Goal: Check status: Check status

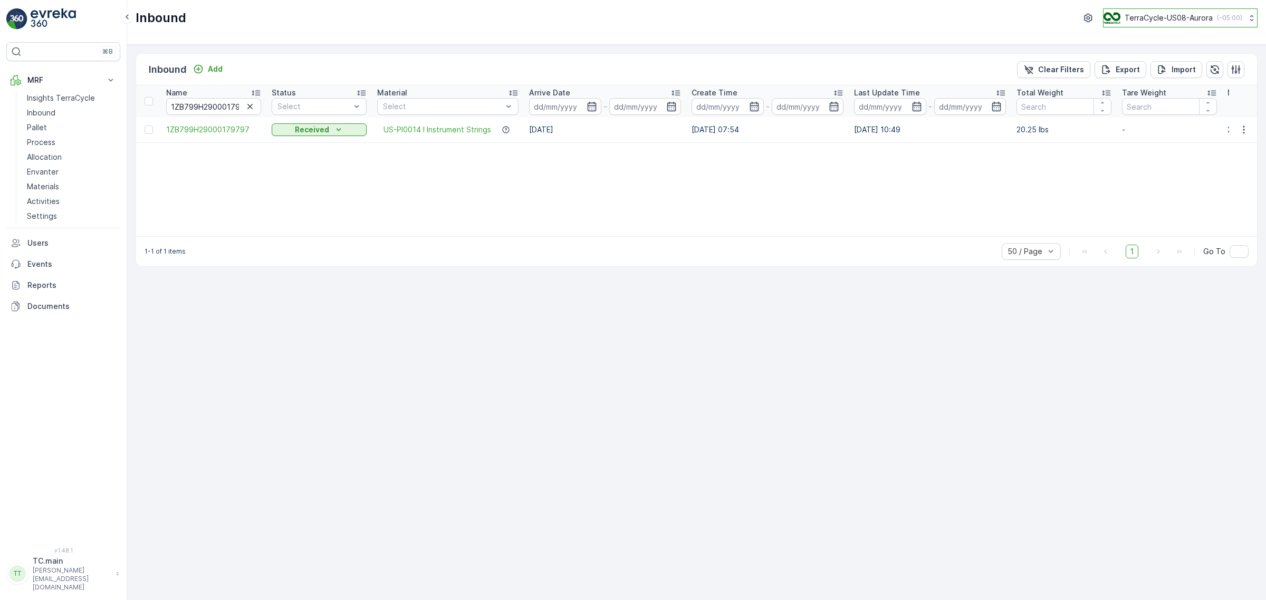
click at [1180, 16] on p "TerraCycle-US08-Aurora" at bounding box center [1169, 18] width 88 height 11
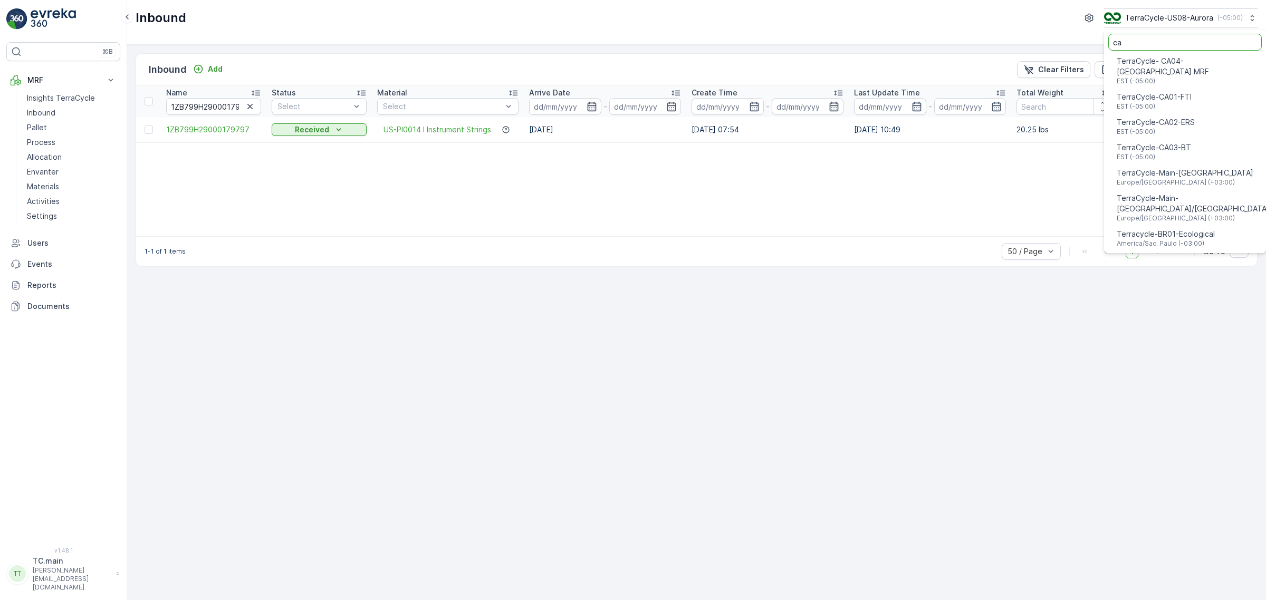
type input "ca"
click at [1186, 92] on div "TerraCycle-CA01-FTI EST (-05:00)" at bounding box center [1154, 101] width 75 height 19
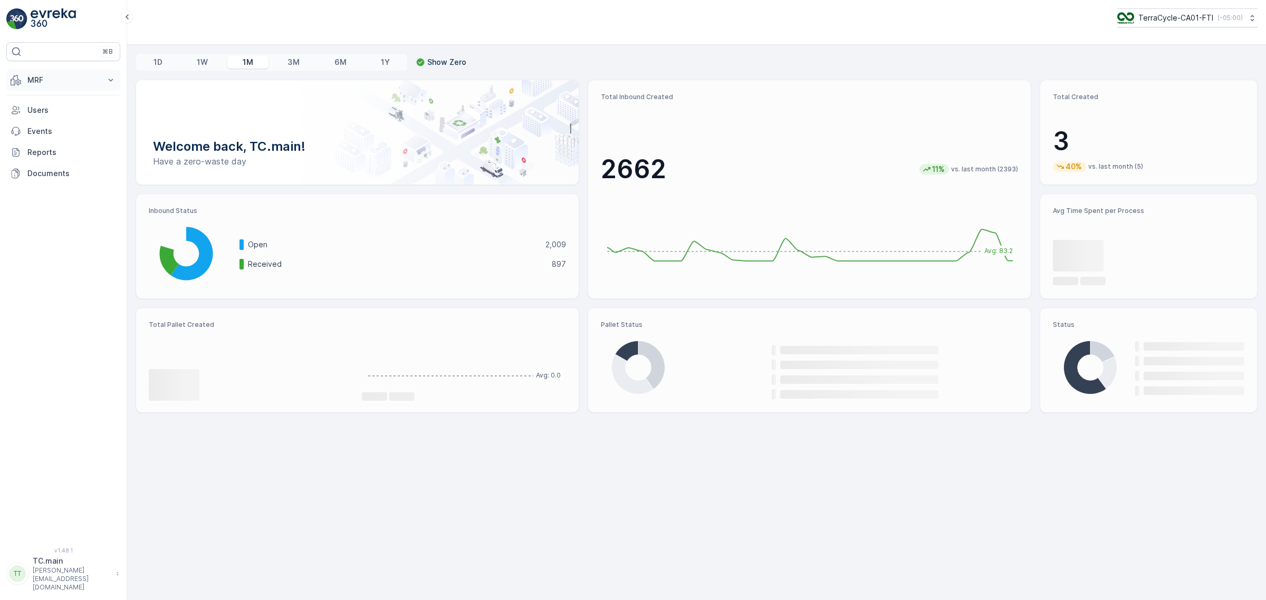
click at [49, 83] on p "MRF" at bounding box center [63, 80] width 72 height 11
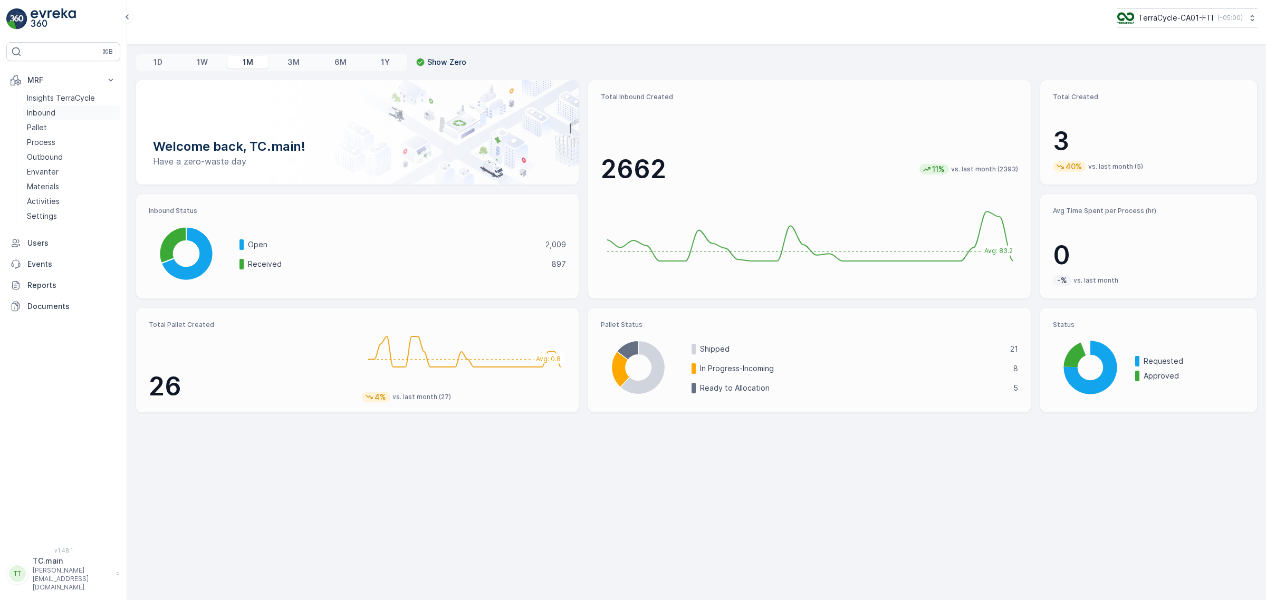
click at [64, 116] on link "Inbound" at bounding box center [72, 112] width 98 height 15
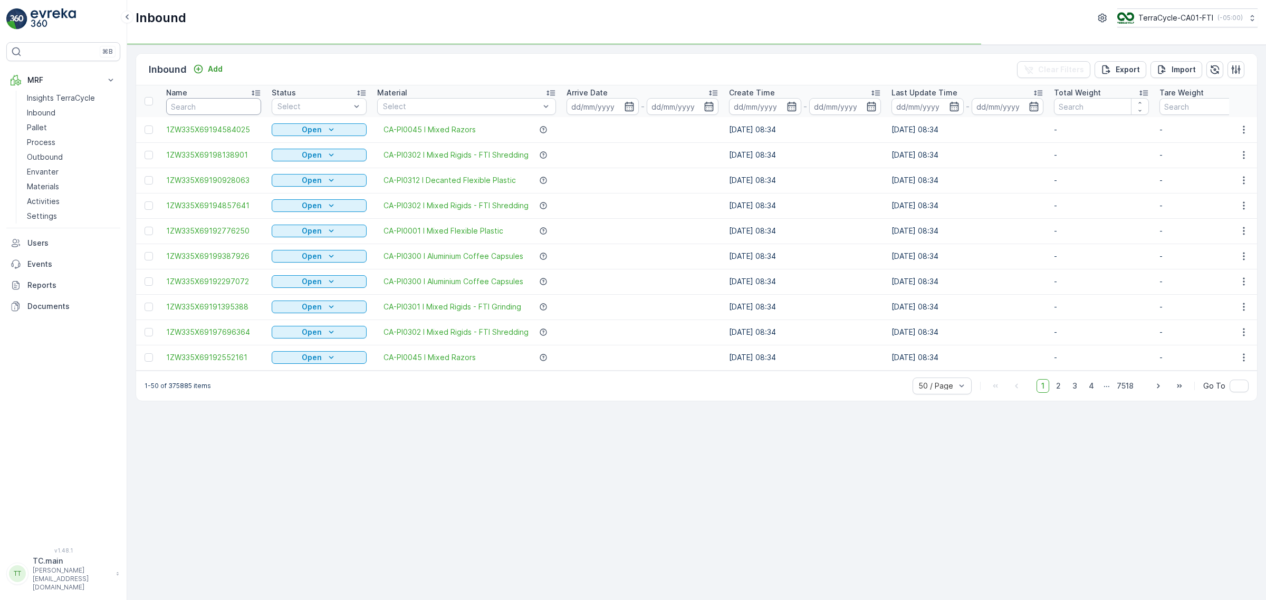
click at [209, 102] on input "text" at bounding box center [213, 106] width 95 height 17
paste input "1ZW335X69194156836"
type input "1ZW335X69194156836"
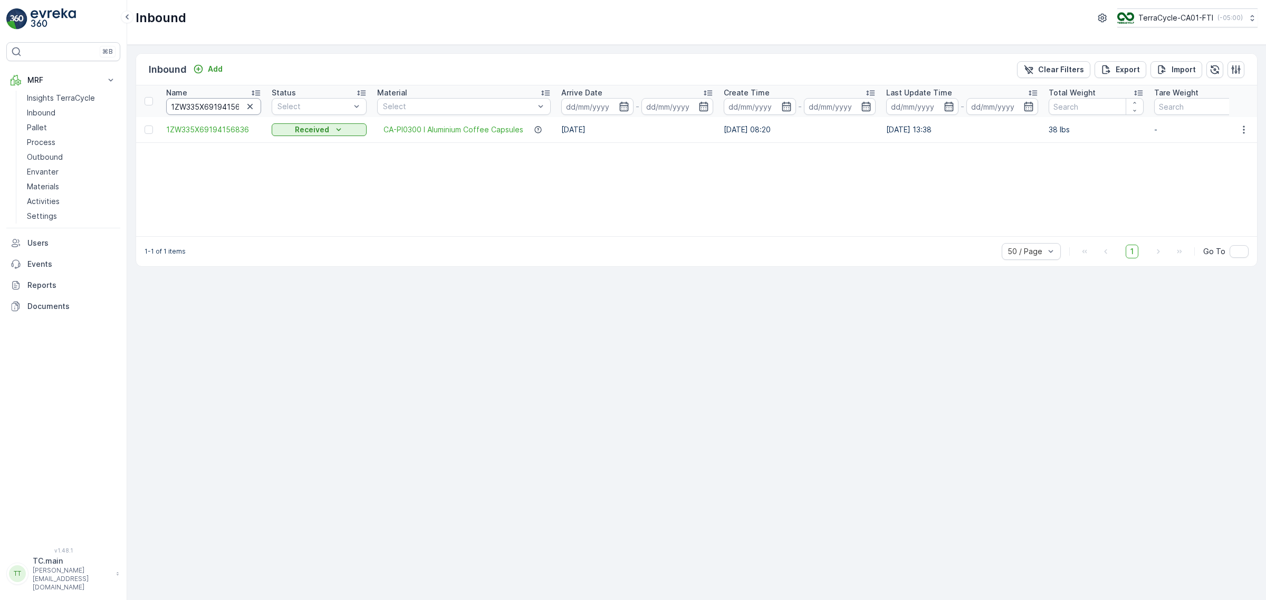
click at [199, 112] on input "1ZW335X69194156836" at bounding box center [213, 106] width 95 height 17
paste input "6083910"
type input "1ZW335X69196083910"
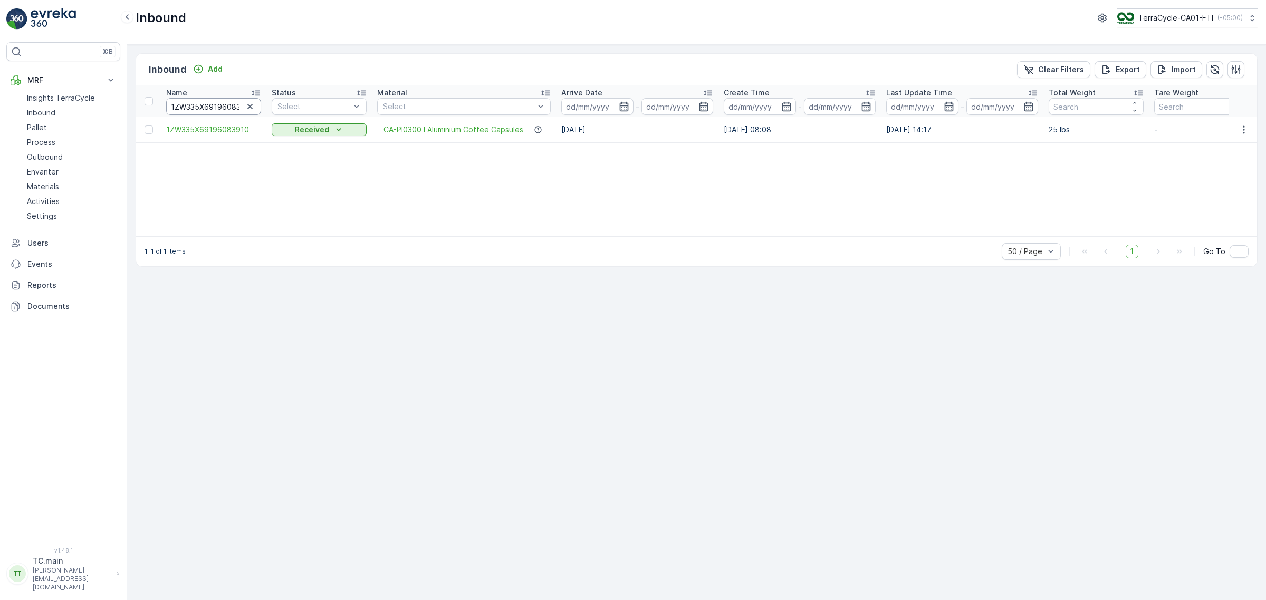
click at [210, 99] on input "1ZW335X69196083910" at bounding box center [213, 106] width 95 height 17
paste input "4691347"
type input "1ZW335X69194691347"
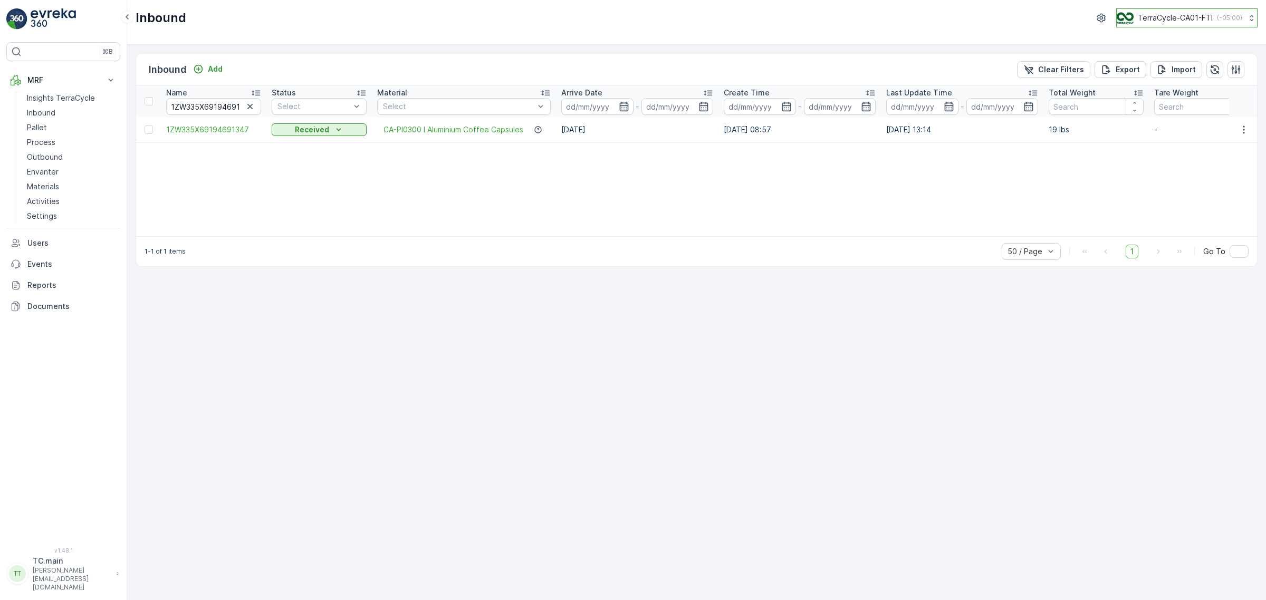
click at [1139, 17] on p "TerraCycle-CA01-FTI" at bounding box center [1175, 18] width 75 height 11
type input "aurora"
click at [1164, 68] on span "TerraCycle-US08-Aurora" at bounding box center [1184, 65] width 120 height 11
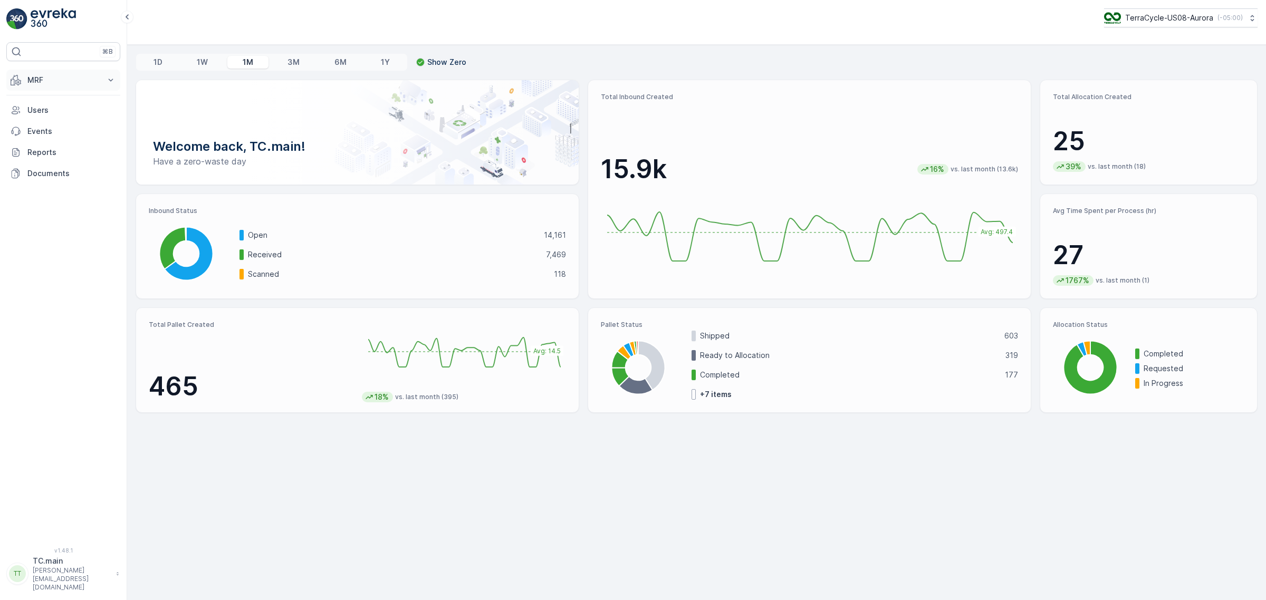
click at [39, 74] on button "MRF" at bounding box center [63, 80] width 114 height 21
click at [58, 117] on link "Inbound" at bounding box center [72, 112] width 98 height 15
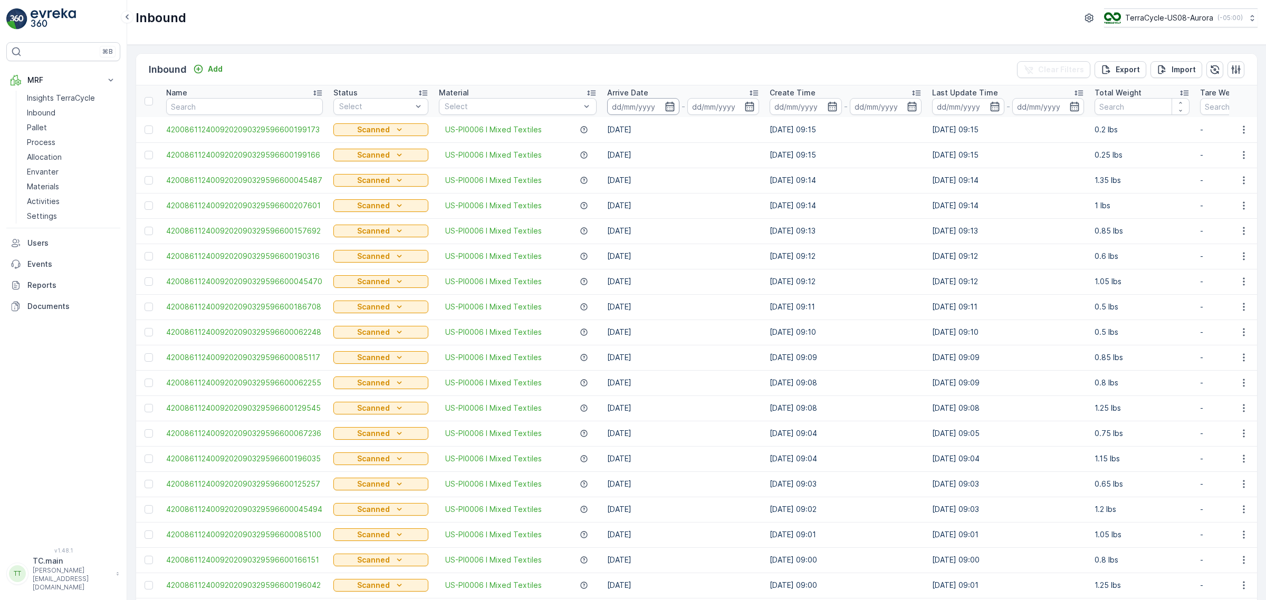
click at [629, 108] on input at bounding box center [643, 106] width 72 height 17
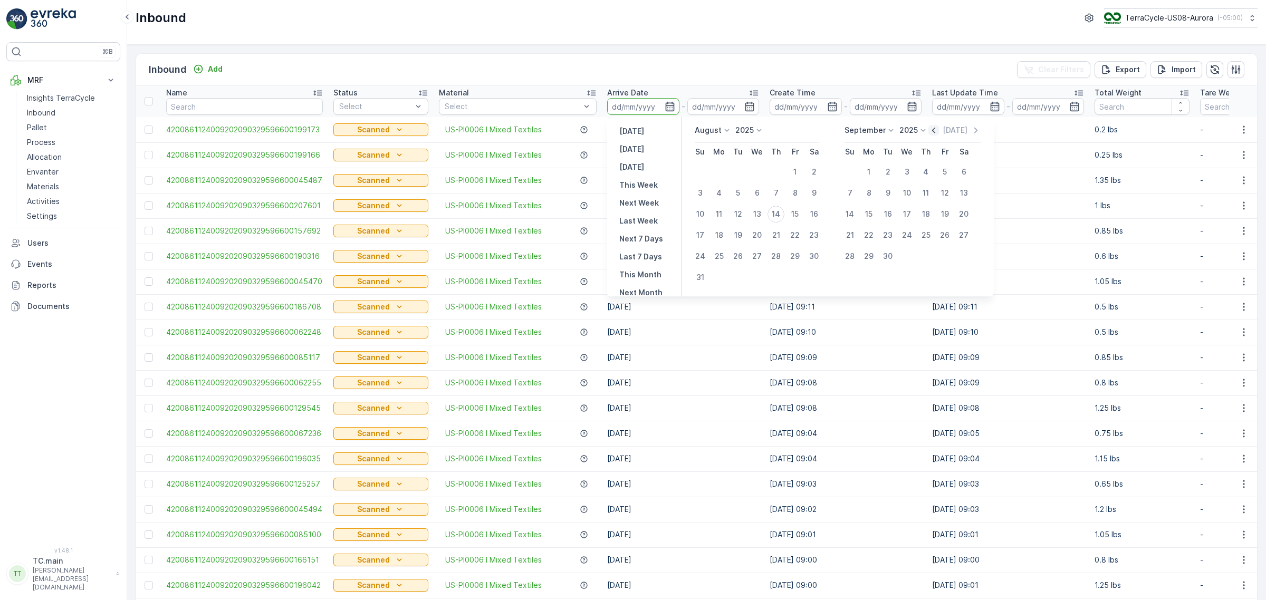
click at [930, 129] on icon "button" at bounding box center [933, 130] width 11 height 11
click at [754, 233] on div "25" at bounding box center [756, 235] width 17 height 17
type input "25.06.2025"
click at [942, 236] on div "25" at bounding box center [944, 235] width 17 height 17
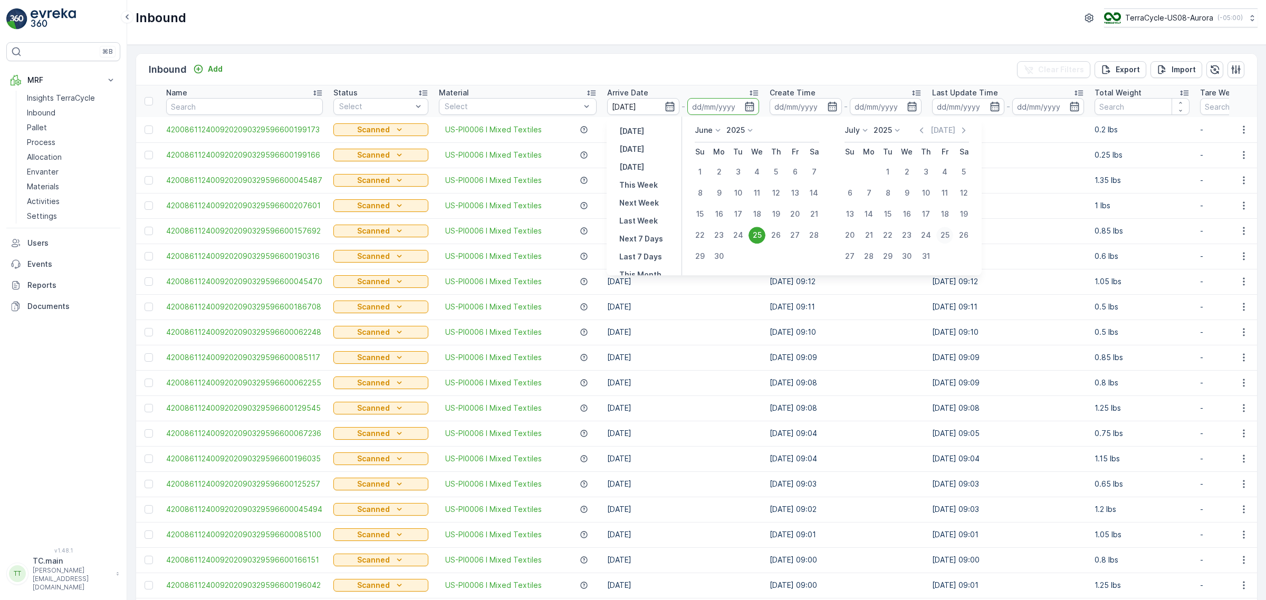
type input "25.07.2025"
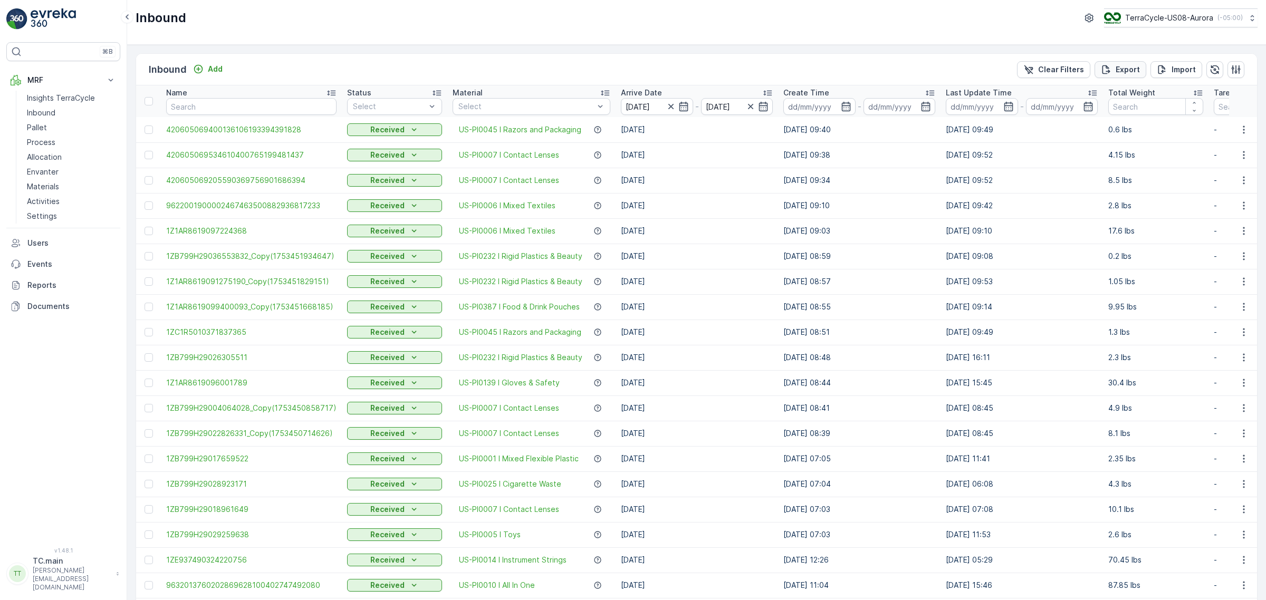
click at [1116, 68] on p "Export" at bounding box center [1128, 69] width 24 height 11
click at [1126, 61] on span "reports" at bounding box center [1181, 57] width 124 height 11
click at [1121, 55] on span "reports" at bounding box center [1181, 57] width 124 height 11
click at [245, 103] on input "text" at bounding box center [251, 106] width 170 height 17
paste input "1ZE899599093103153"
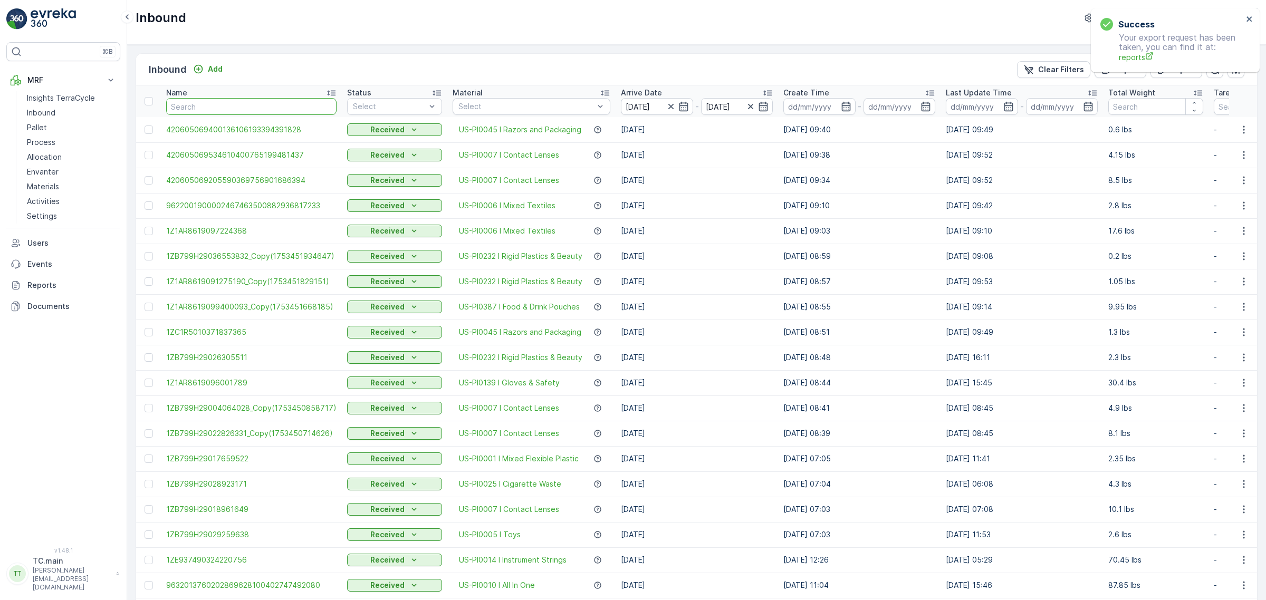
type input "1ZE899599093103153"
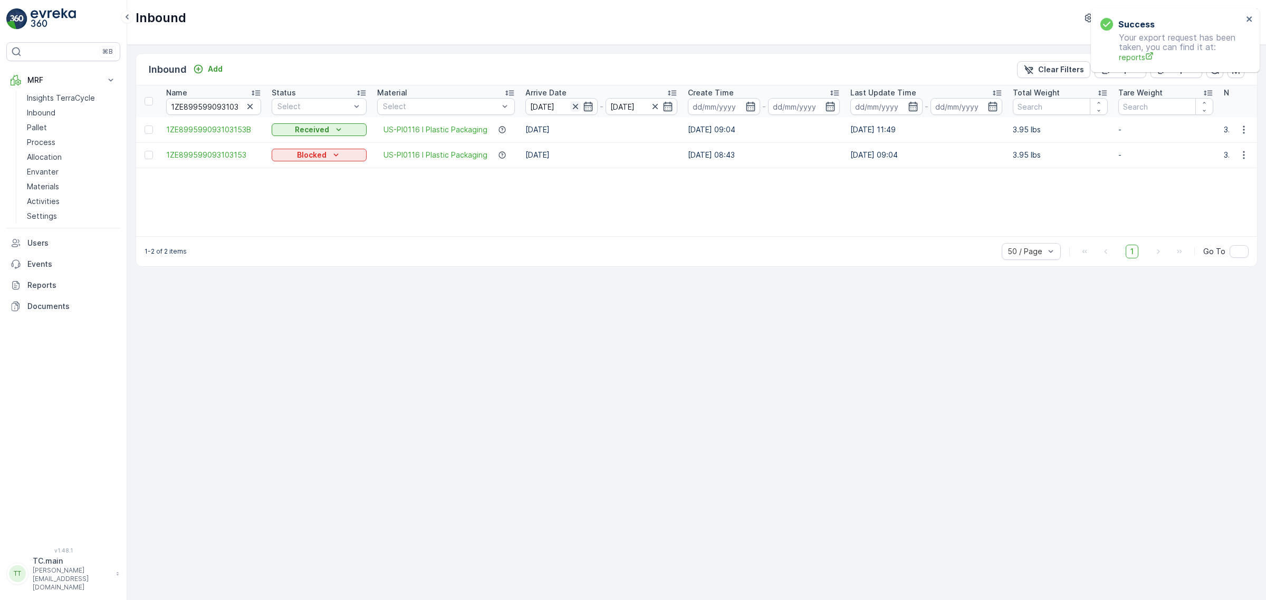
click at [578, 109] on icon "button" at bounding box center [575, 106] width 11 height 11
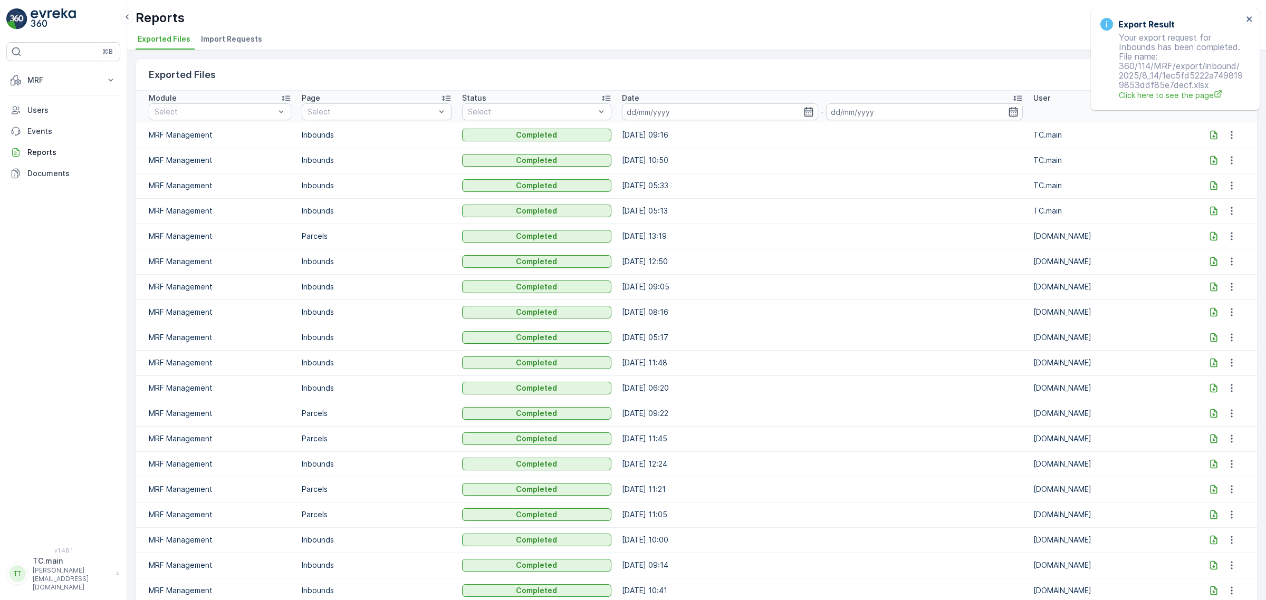
click at [1212, 136] on icon at bounding box center [1213, 135] width 11 height 11
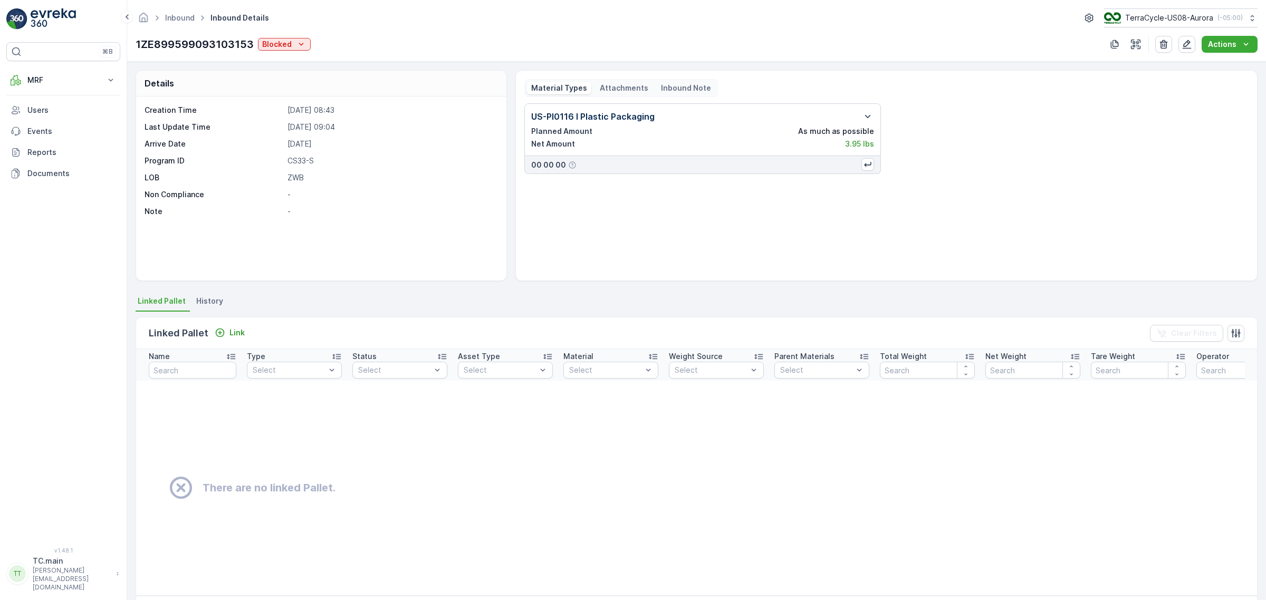
click at [210, 306] on span "History" at bounding box center [209, 301] width 27 height 11
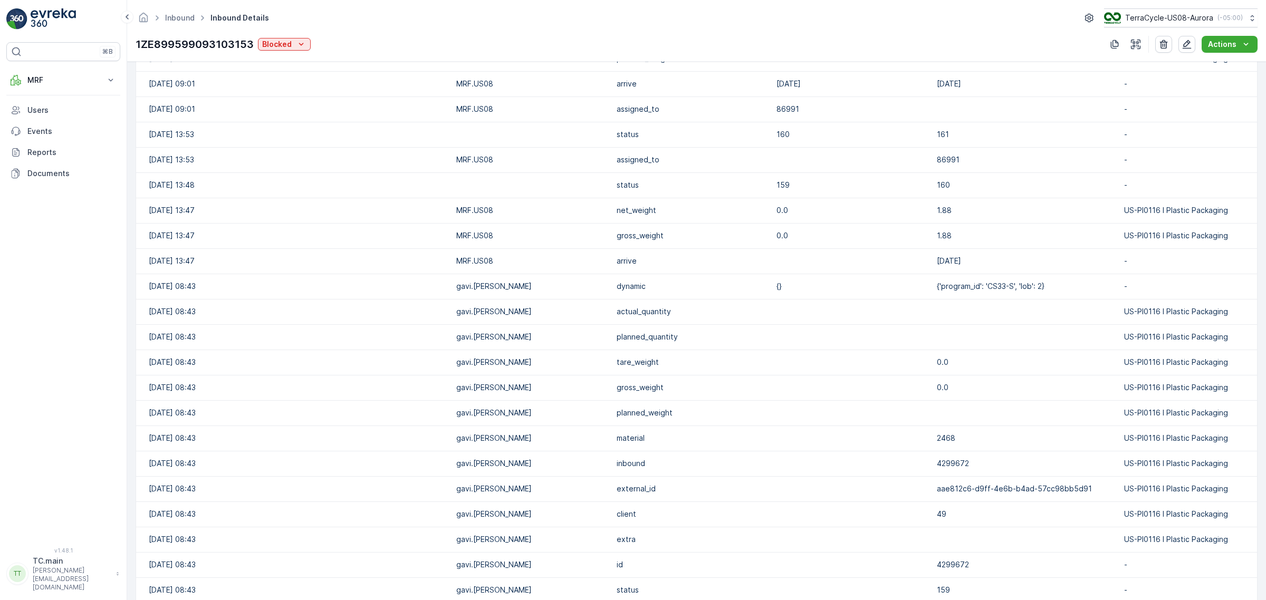
scroll to position [478, 0]
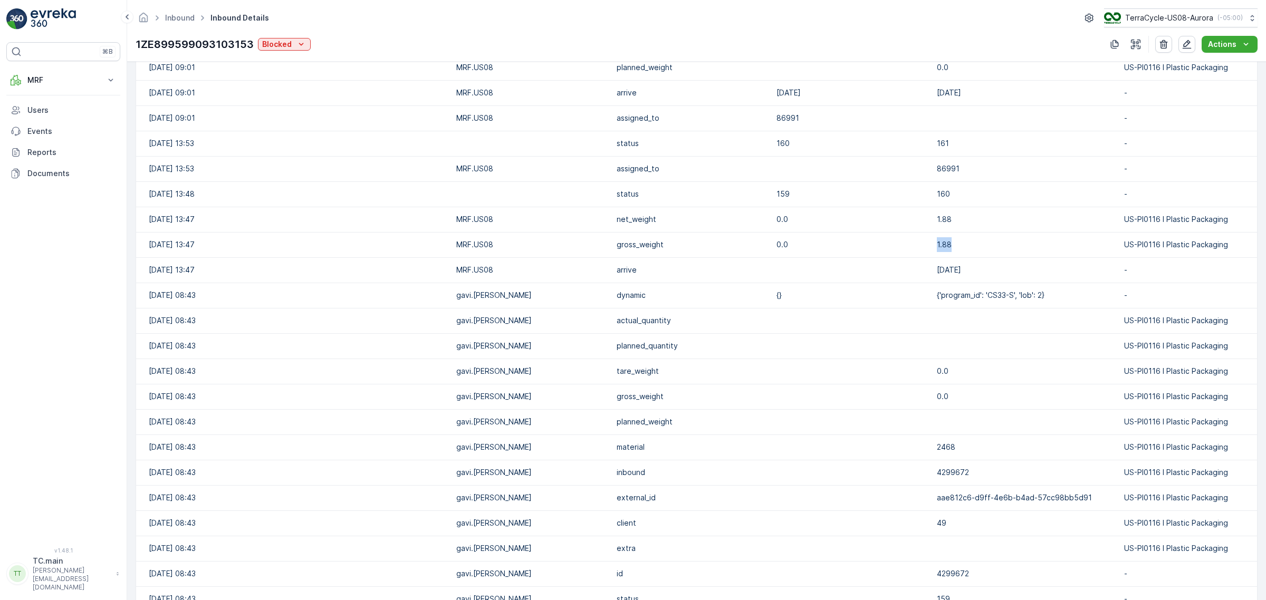
drag, startPoint x: 935, startPoint y: 244, endPoint x: 909, endPoint y: 244, distance: 25.8
click at [932, 244] on td "1.88" at bounding box center [1026, 244] width 188 height 25
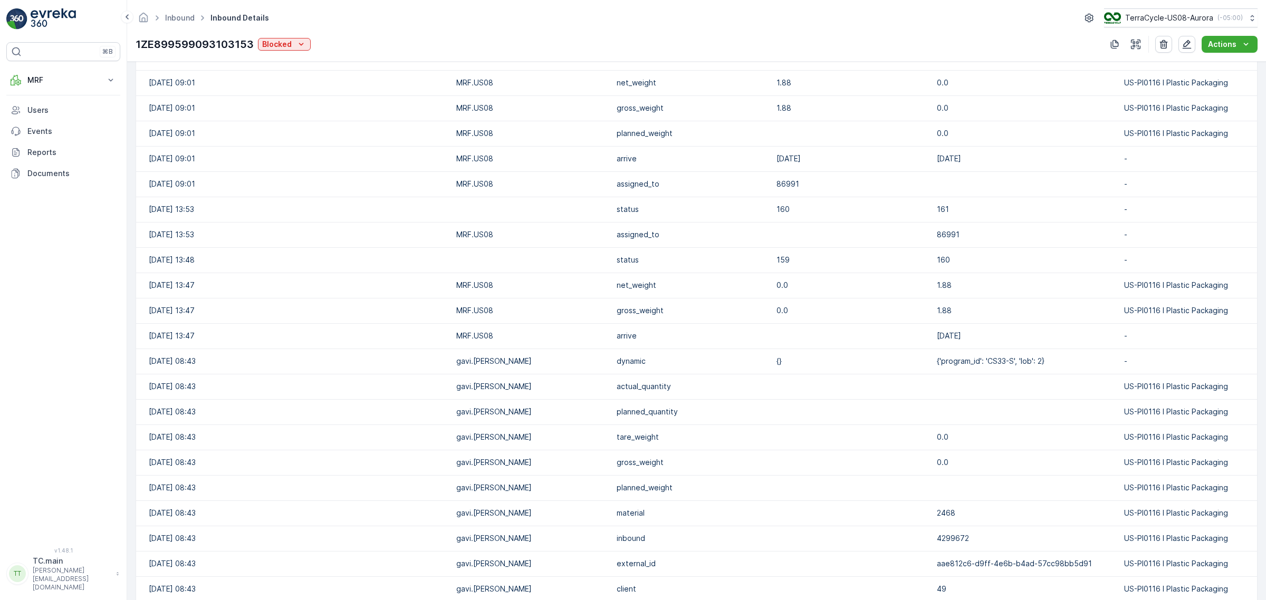
click at [984, 205] on td "161" at bounding box center [1026, 209] width 188 height 25
click at [997, 222] on td "86991" at bounding box center [1026, 234] width 188 height 25
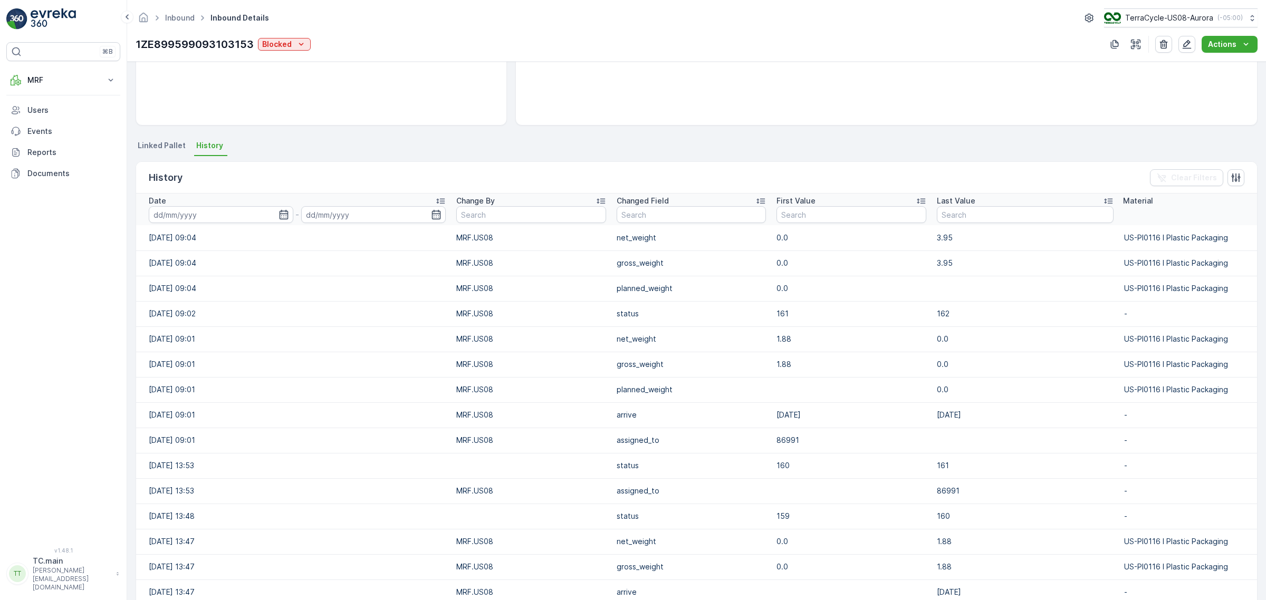
scroll to position [148, 0]
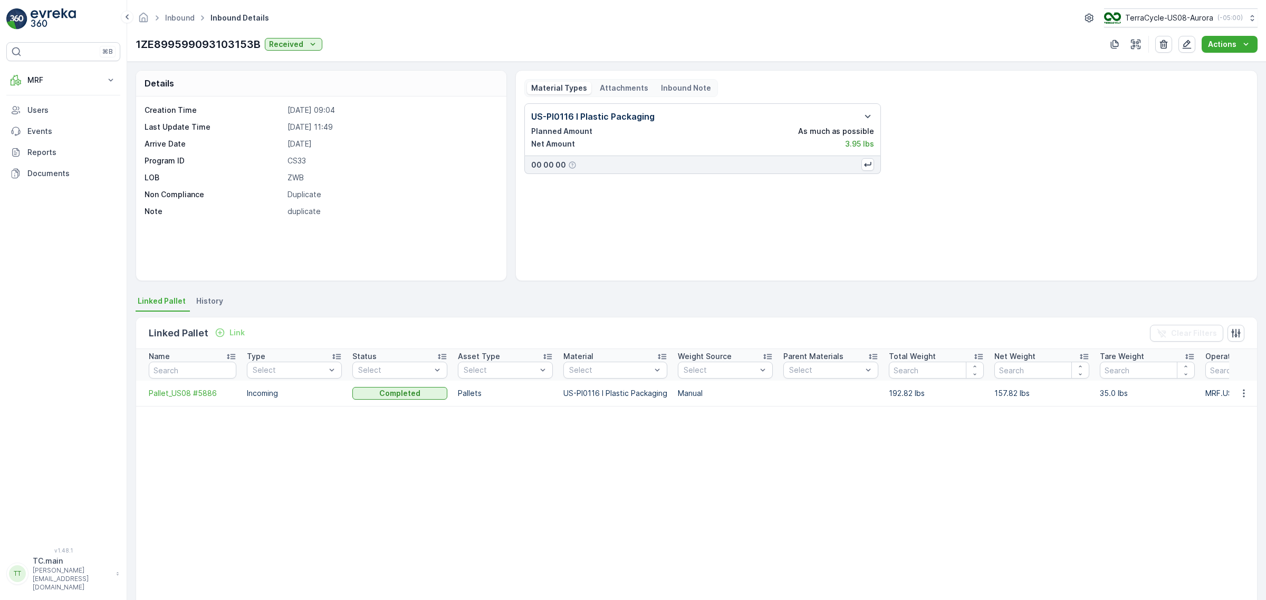
click at [196, 302] on span "History" at bounding box center [209, 301] width 27 height 11
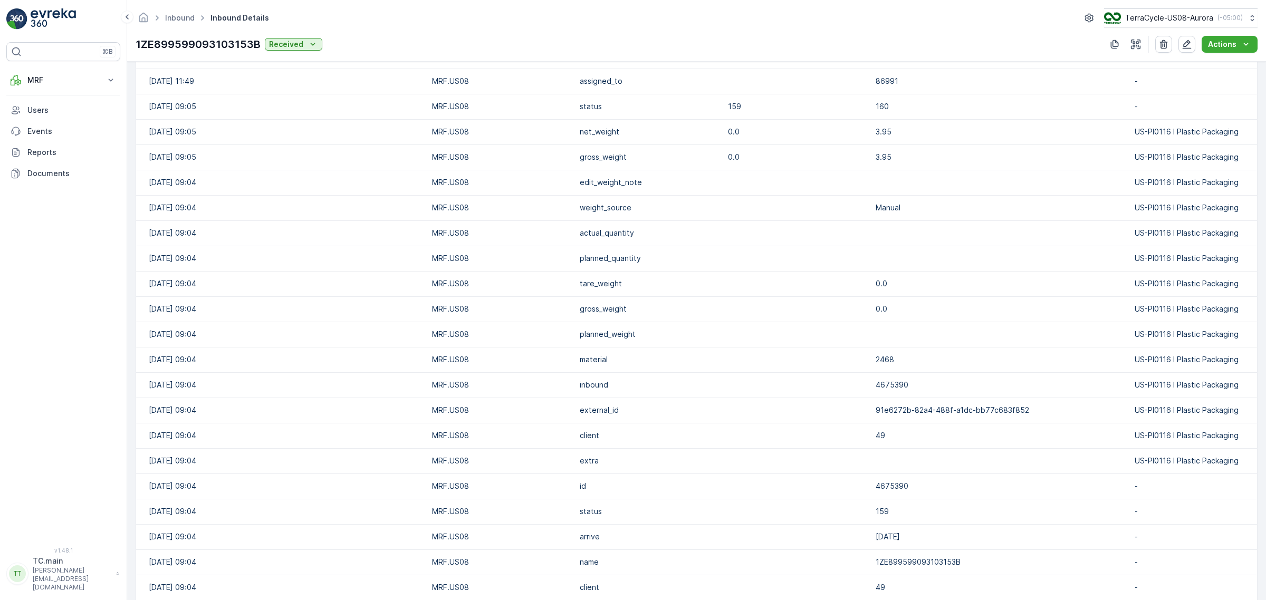
scroll to position [433, 0]
